Goal: Information Seeking & Learning: Learn about a topic

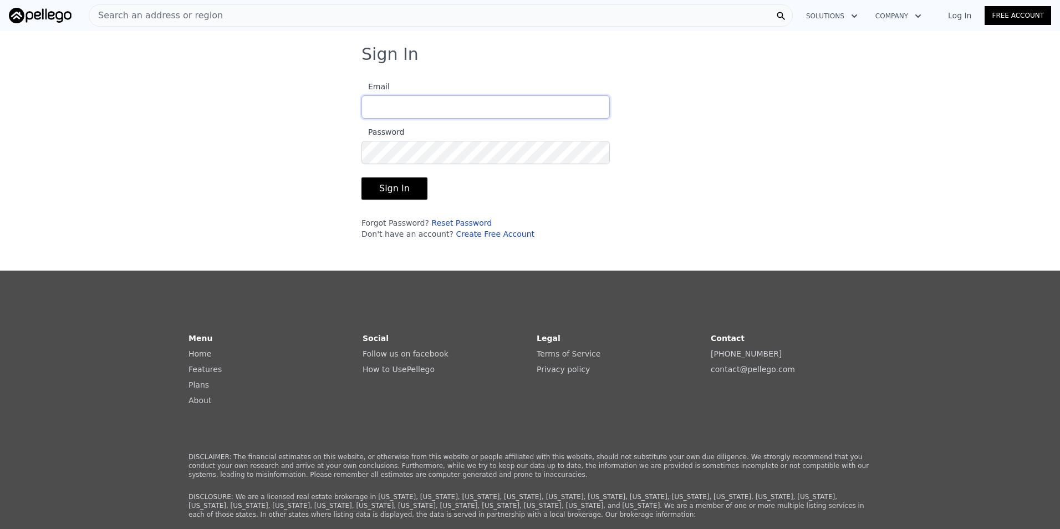
click at [401, 109] on input "Email" at bounding box center [485, 106] width 248 height 23
type input "lamouth2626@gmail.com"
click at [393, 187] on button "Sign In" at bounding box center [394, 188] width 66 height 22
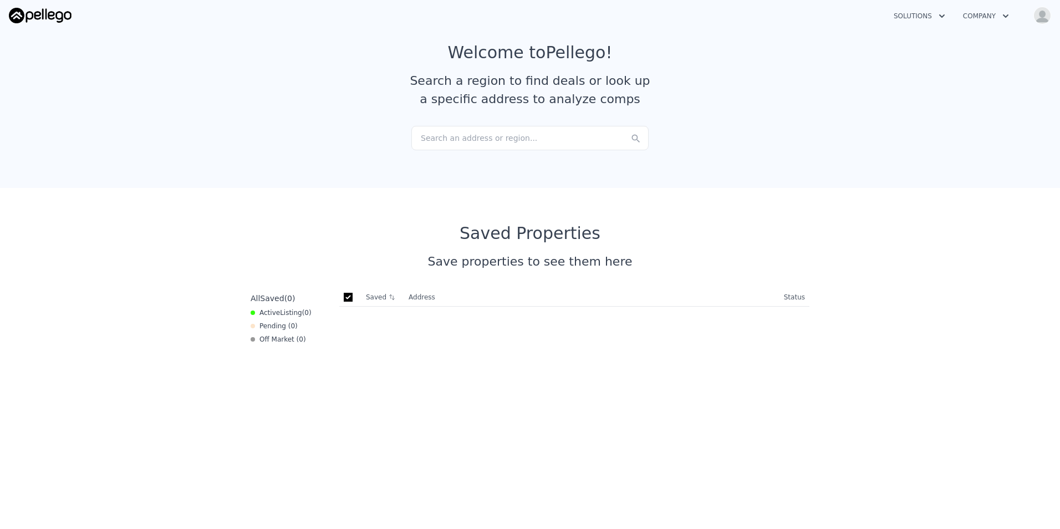
scroll to position [55, 0]
drag, startPoint x: 441, startPoint y: 137, endPoint x: 398, endPoint y: 177, distance: 58.8
click at [398, 177] on section "Welcome to Pellego ! Search a region to find deals or look up a specific addres…" at bounding box center [530, 79] width 1060 height 216
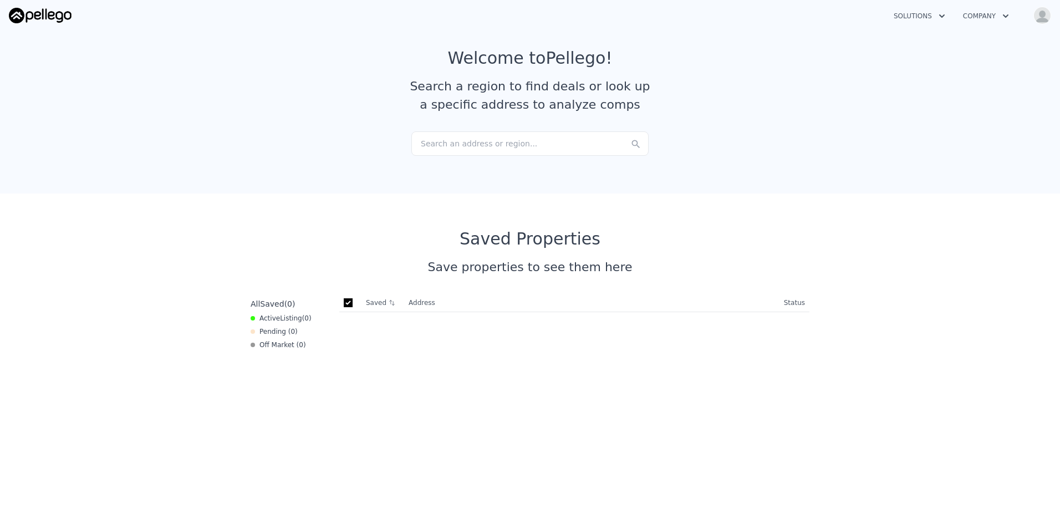
scroll to position [0, 0]
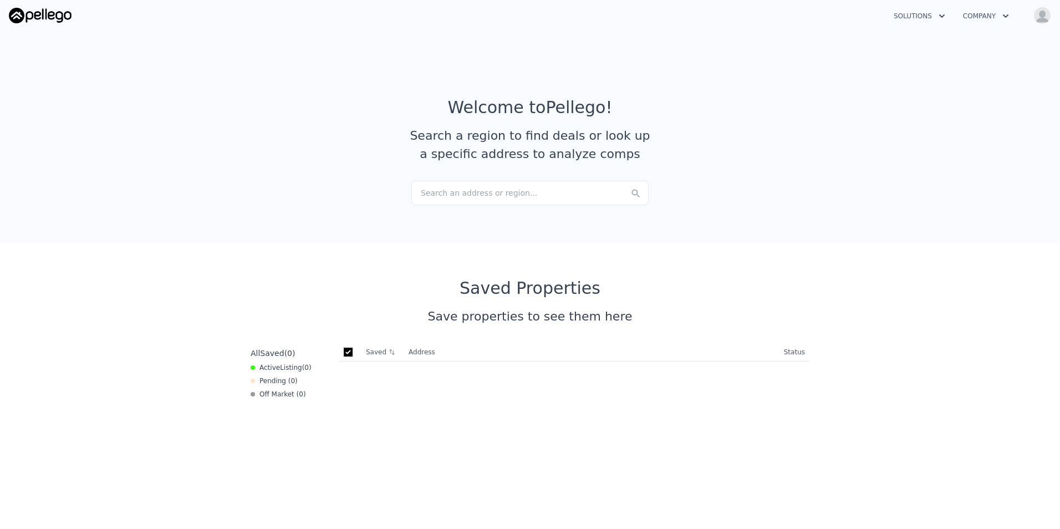
click at [1005, 17] on icon "button" at bounding box center [1006, 15] width 6 height 3
click at [911, 34] on section "Welcome to Pellego ! Search a region to find deals or look up a specific addres…" at bounding box center [530, 135] width 1060 height 216
click at [943, 15] on icon "button" at bounding box center [941, 15] width 11 height 13
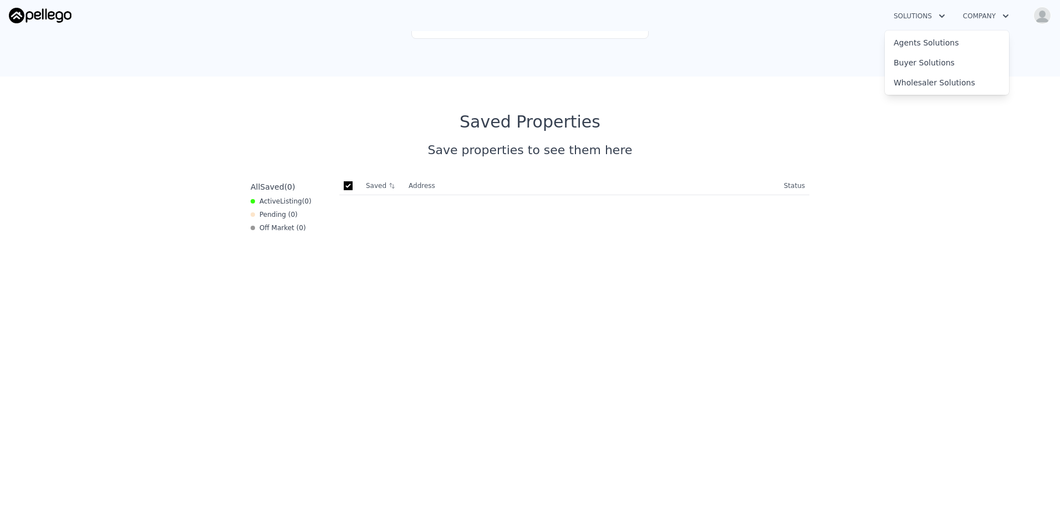
scroll to position [111, 0]
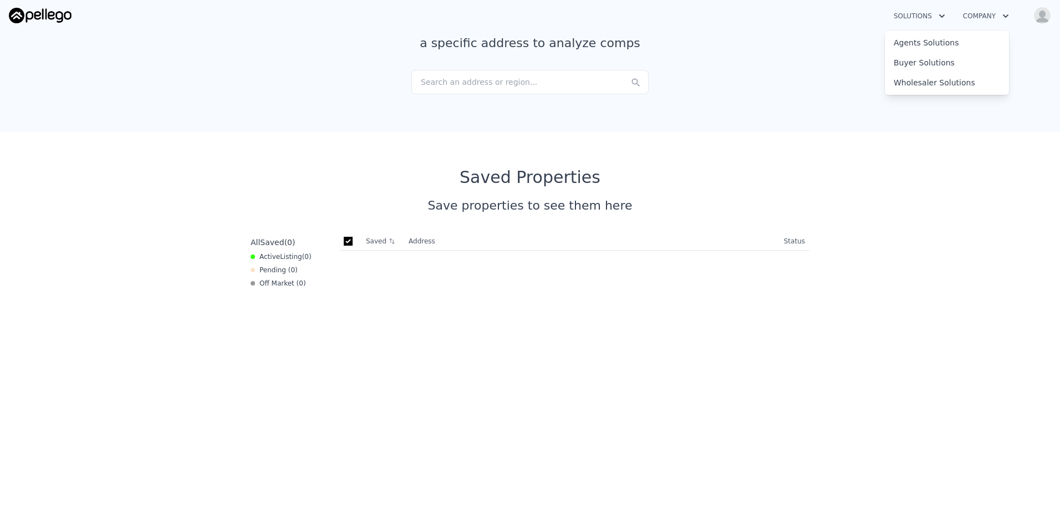
click at [599, 311] on div "Saved Address Address/Status Status" at bounding box center [574, 496] width 479 height 529
click at [454, 253] on div "Saved Address Address/Status Status" at bounding box center [574, 496] width 479 height 529
click at [444, 242] on th "Address" at bounding box center [591, 241] width 375 height 18
click at [435, 241] on th "Address" at bounding box center [591, 241] width 375 height 18
click at [431, 241] on th "Address" at bounding box center [591, 241] width 375 height 18
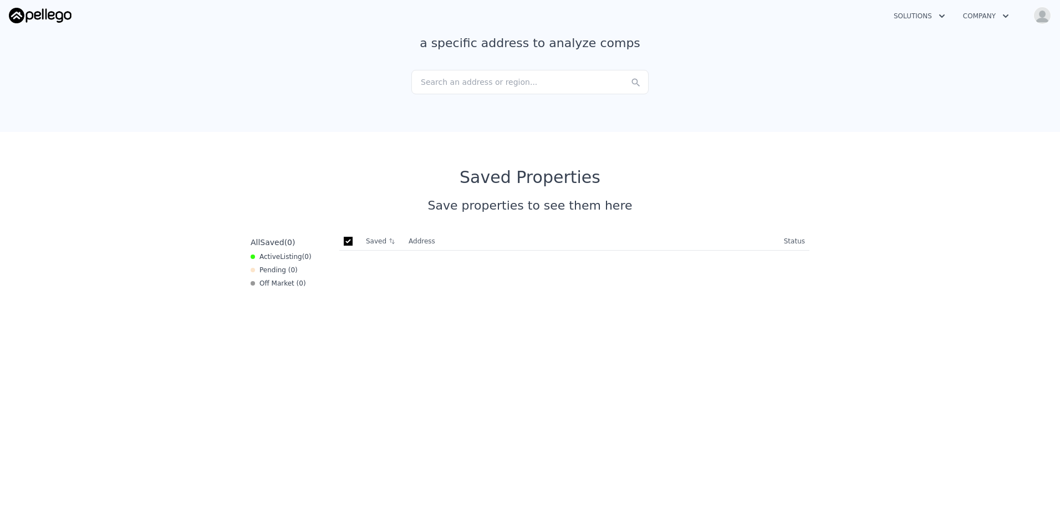
click at [796, 244] on th "Status" at bounding box center [794, 241] width 30 height 18
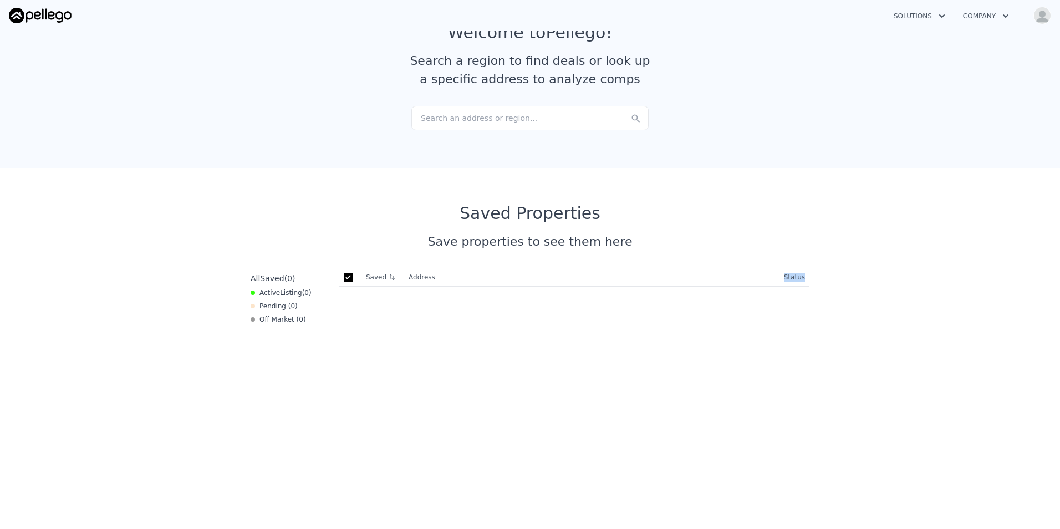
scroll to position [55, 0]
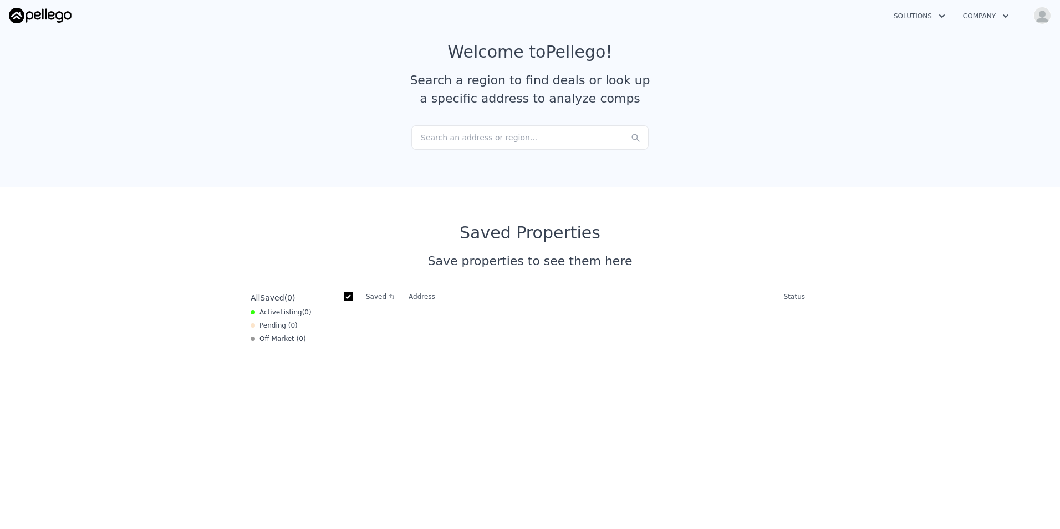
drag, startPoint x: 707, startPoint y: 189, endPoint x: 692, endPoint y: 192, distance: 15.9
click at [707, 189] on section "Saved Properties Save properties to see them here All Saved ( 0 ) Active Listin…" at bounding box center [530, 519] width 1060 height 664
drag, startPoint x: 394, startPoint y: 296, endPoint x: 352, endPoint y: 324, distance: 50.0
click at [344, 293] on input "checkbox" at bounding box center [348, 296] width 9 height 9
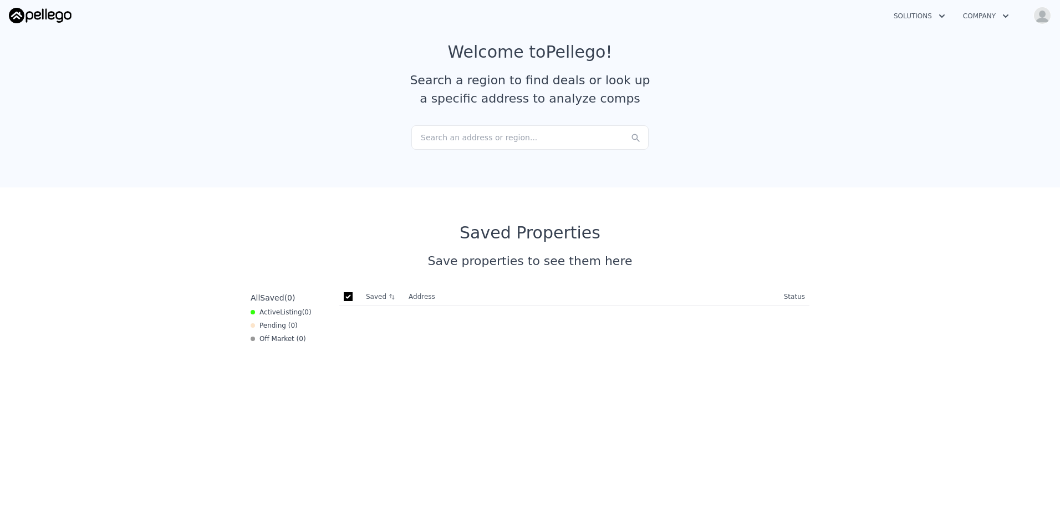
click at [344, 294] on input "checkbox" at bounding box center [348, 296] width 9 height 9
checkbox input "true"
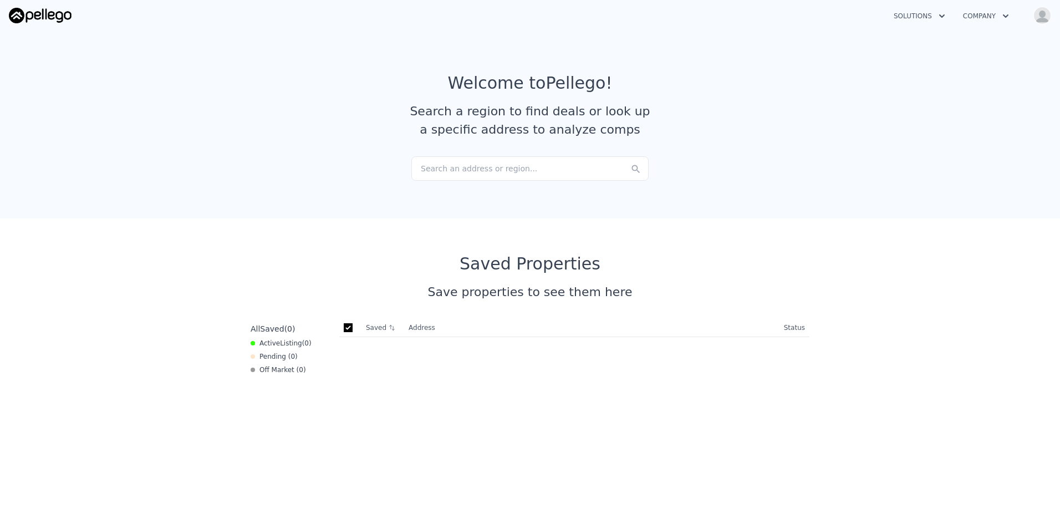
scroll to position [0, 0]
